Goal: Task Accomplishment & Management: Use online tool/utility

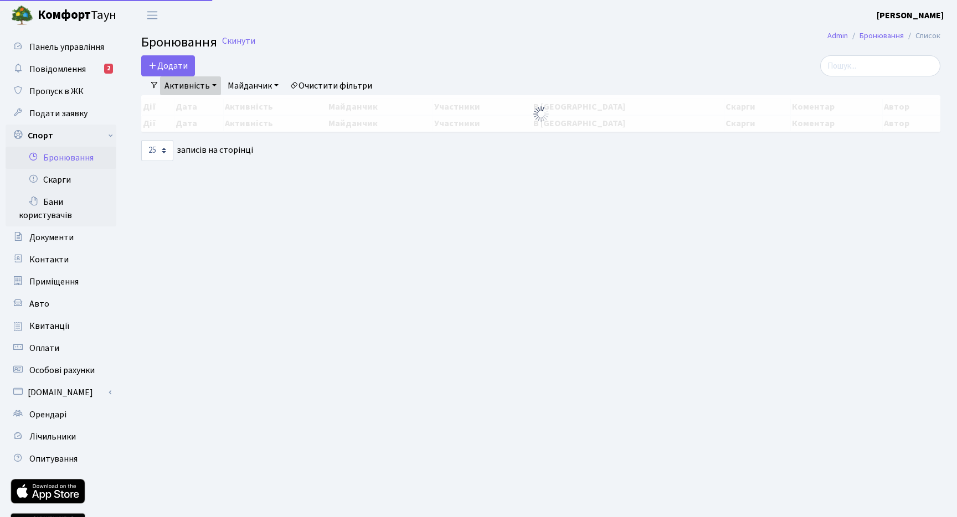
select select "25"
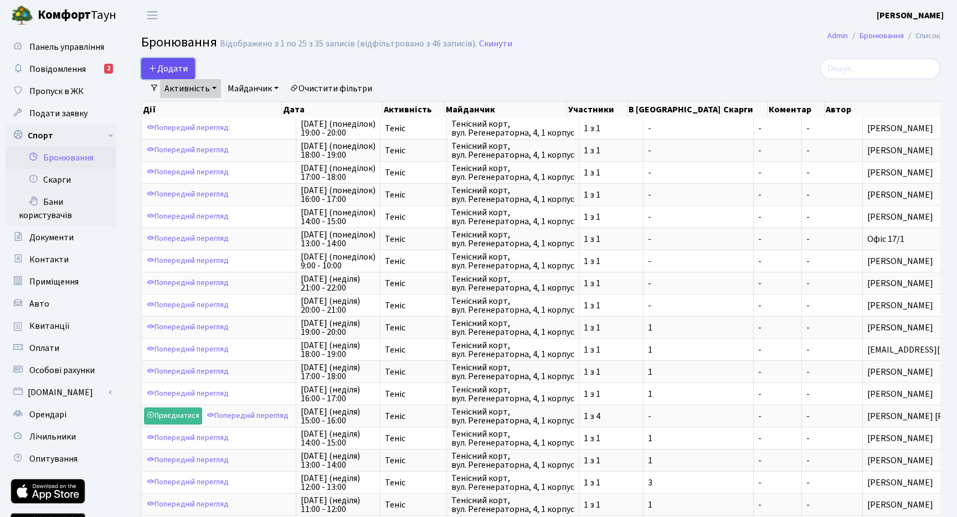
click at [178, 68] on button "Додати" at bounding box center [168, 68] width 54 height 21
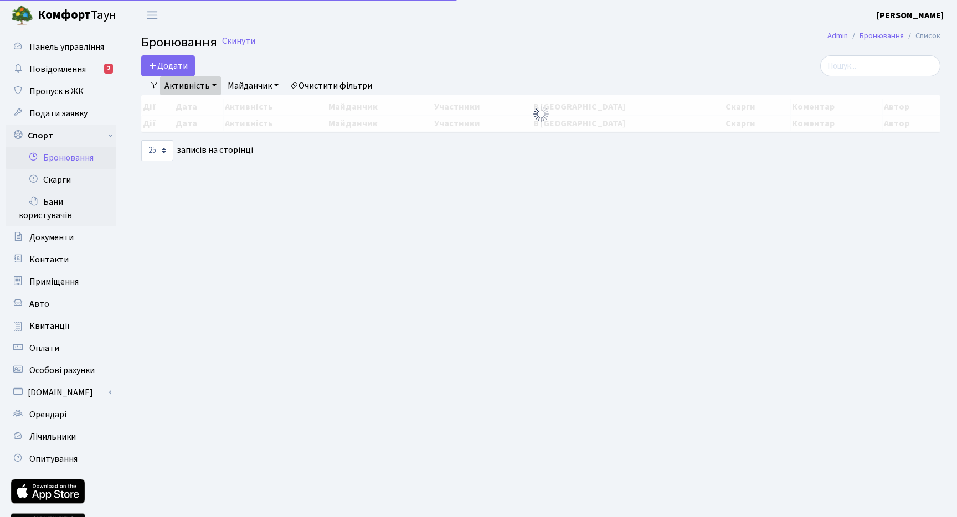
select select "25"
